Goal: Information Seeking & Learning: Learn about a topic

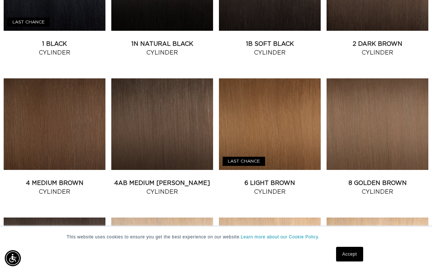
scroll to position [0, 760]
click at [149, 179] on link "4AB Medium Ash Brown Cylinder" at bounding box center [162, 188] width 102 height 18
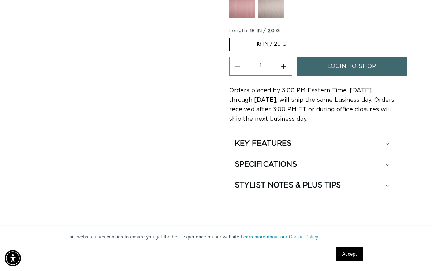
click at [390, 135] on summary "KEY FEATURES" at bounding box center [311, 143] width 165 height 21
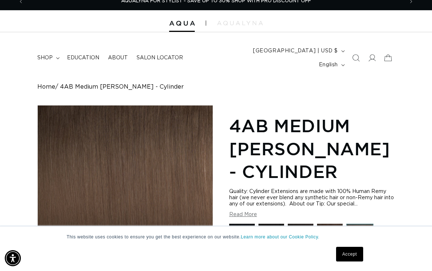
scroll to position [0, 380]
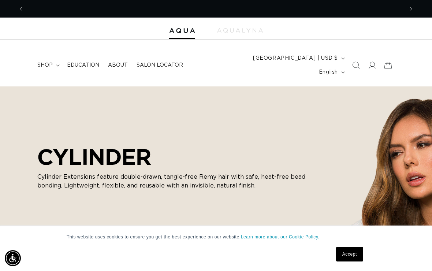
scroll to position [0, 760]
click at [82, 62] on span "Education" at bounding box center [83, 65] width 32 height 7
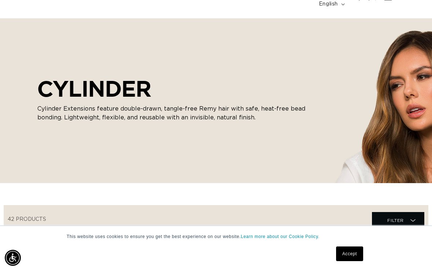
scroll to position [68, 0]
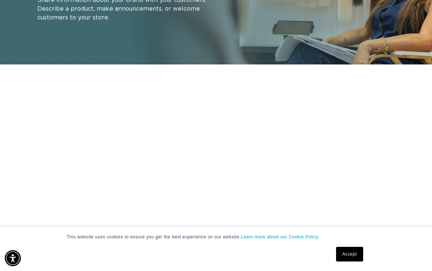
scroll to position [828, 0]
